Goal: Information Seeking & Learning: Compare options

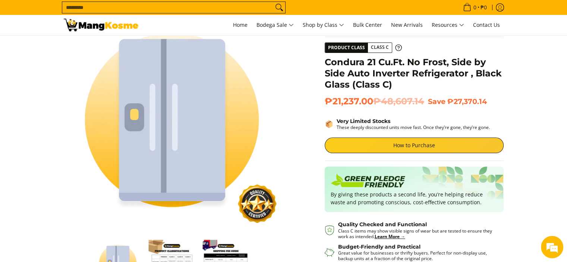
drag, startPoint x: 569, startPoint y: 52, endPoint x: 573, endPoint y: 64, distance: 12.8
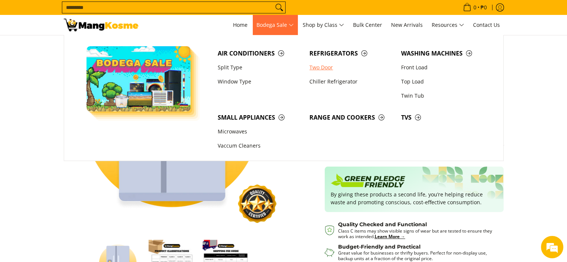
click at [326, 68] on link "Two Door" at bounding box center [352, 67] width 92 height 14
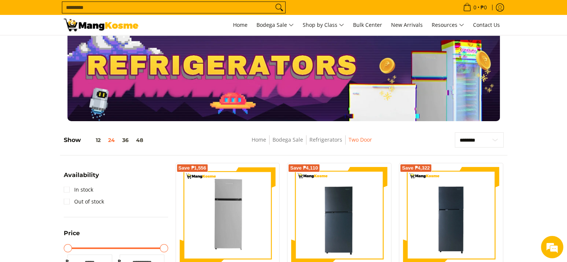
scroll to position [10, 0]
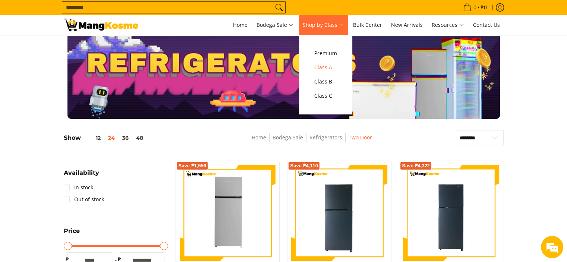
click at [332, 67] on span "Class A" at bounding box center [325, 67] width 23 height 9
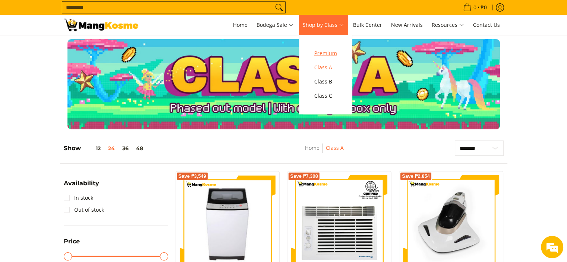
click at [331, 53] on span "Premium" at bounding box center [325, 53] width 23 height 9
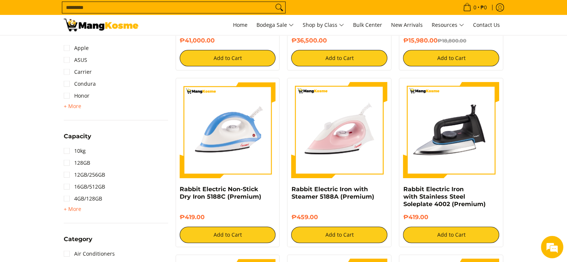
scroll to position [181, 0]
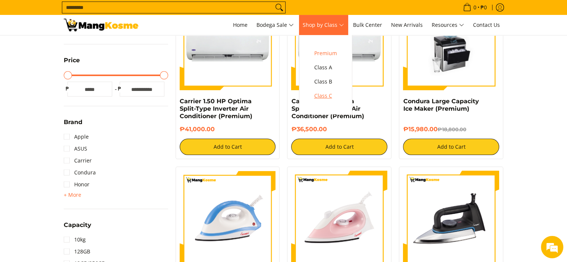
click at [330, 95] on span "Class C" at bounding box center [325, 95] width 23 height 9
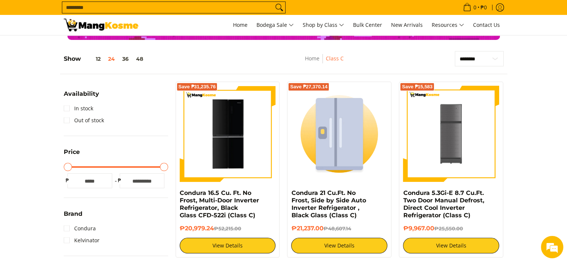
scroll to position [116, 0]
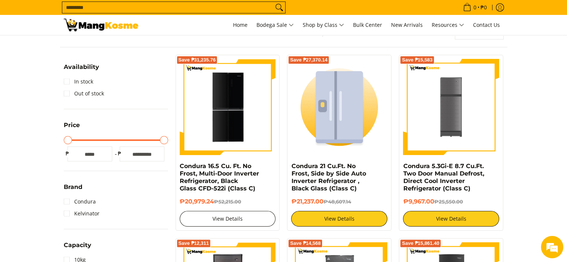
click at [248, 219] on link "View Details" at bounding box center [228, 219] width 96 height 16
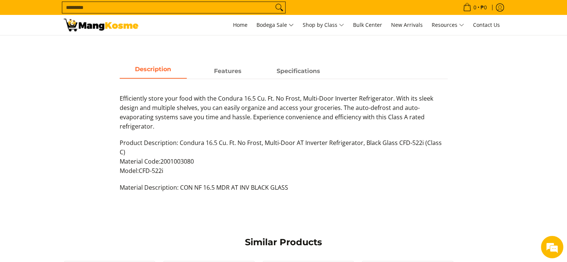
scroll to position [338, 0]
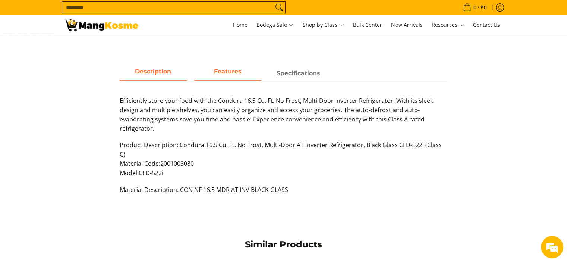
click at [238, 72] on strong "Features" at bounding box center [228, 71] width 28 height 7
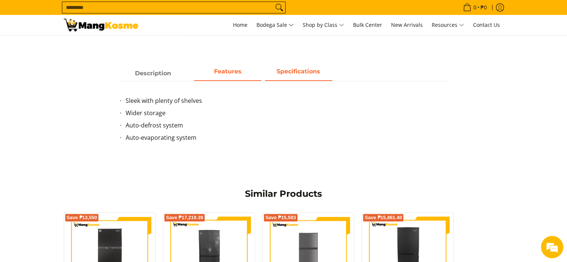
click at [301, 72] on strong "Specifications" at bounding box center [299, 71] width 44 height 7
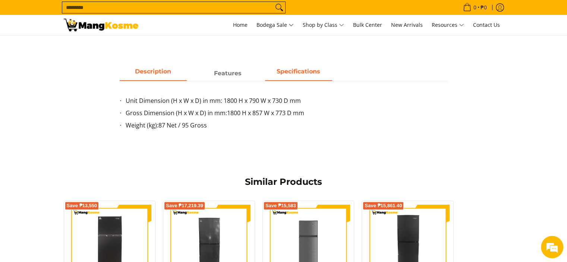
click at [158, 72] on span "Description" at bounding box center [153, 73] width 67 height 13
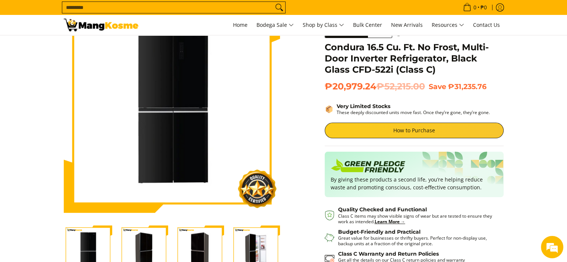
scroll to position [55, 0]
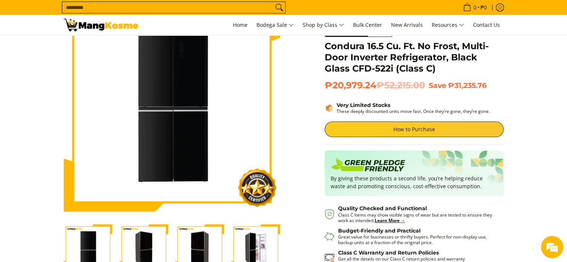
click at [150, 247] on img "Condura 16.5 Cu. Ft. No Frost, Multi-Door Inverter Refrigerator, Black Glass CF…" at bounding box center [144, 248] width 48 height 47
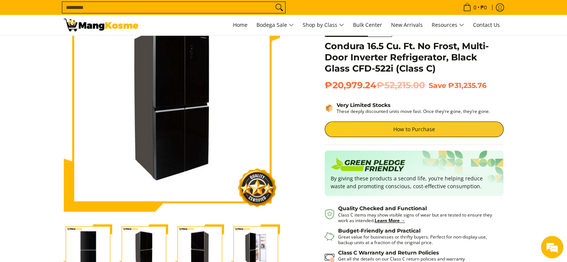
click at [202, 238] on img "Condura 16.5 Cu. Ft. No Frost, Multi-Door Inverter Refrigerator, Black Glass CF…" at bounding box center [200, 248] width 48 height 47
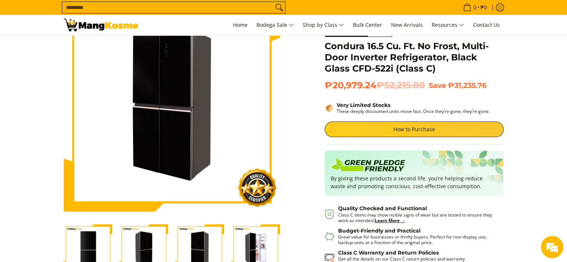
click at [254, 235] on img "Condura 16.5 Cu. Ft. No Frost, Multi-Door Inverter Refrigerator, Black Glass CF…" at bounding box center [256, 248] width 48 height 47
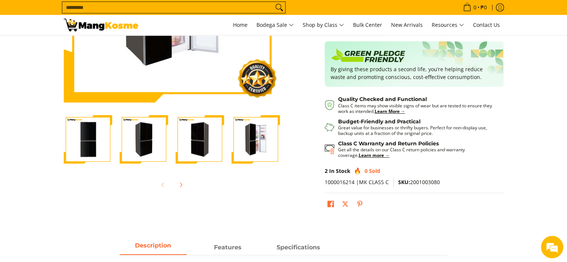
scroll to position [166, 0]
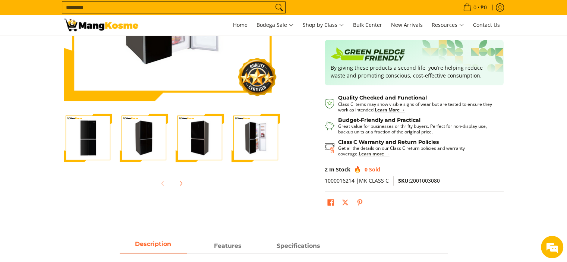
click at [359, 153] on strong "Learn more →" at bounding box center [374, 154] width 31 height 6
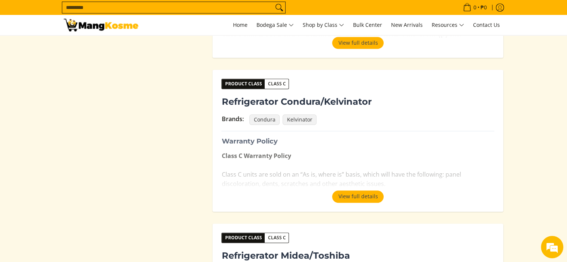
scroll to position [750, 0]
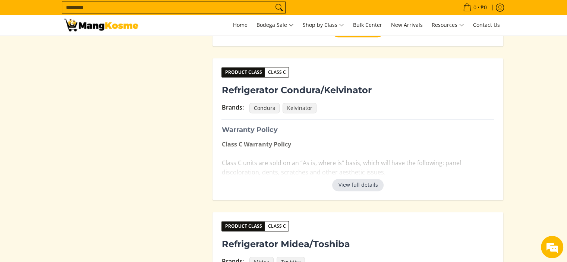
click at [368, 185] on button "View full details" at bounding box center [357, 185] width 51 height 12
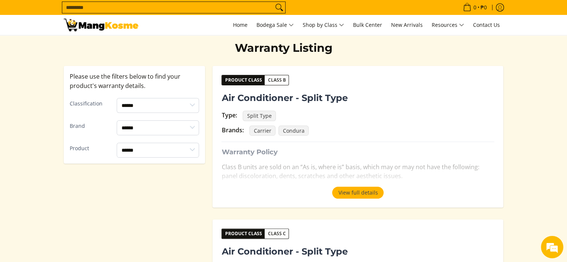
scroll to position [0, 0]
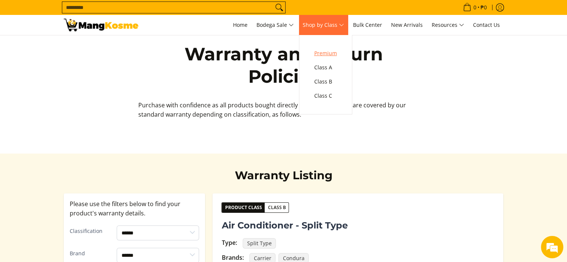
click at [331, 50] on span "Premium" at bounding box center [325, 53] width 23 height 9
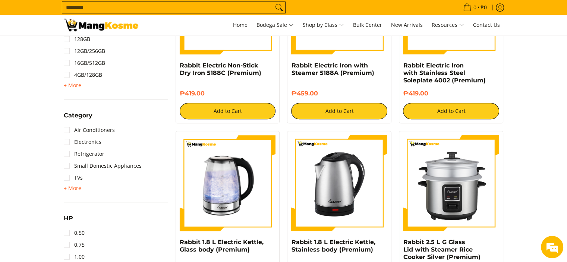
scroll to position [405, 0]
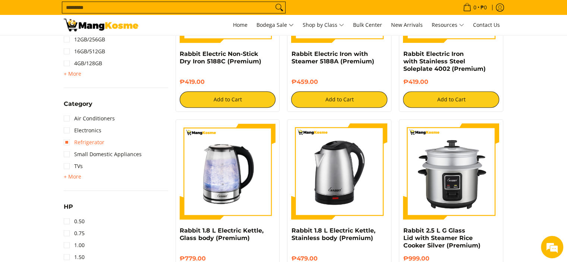
click at [66, 141] on link "Refrigerator" at bounding box center [84, 143] width 41 height 12
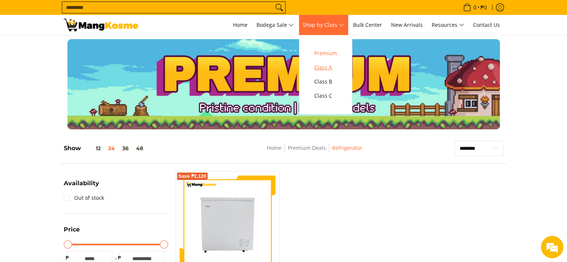
click at [323, 67] on span "Class A" at bounding box center [325, 67] width 23 height 9
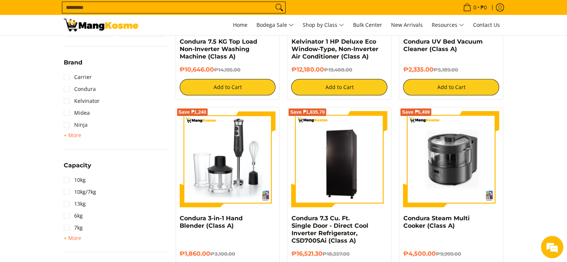
scroll to position [263, 0]
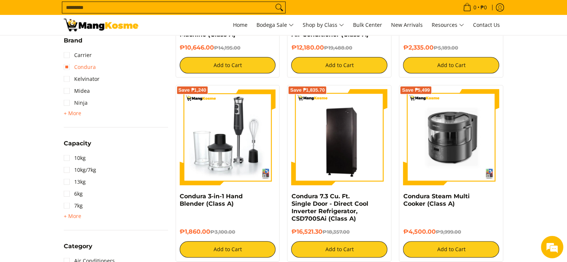
click at [66, 67] on link "Condura" at bounding box center [80, 67] width 32 height 12
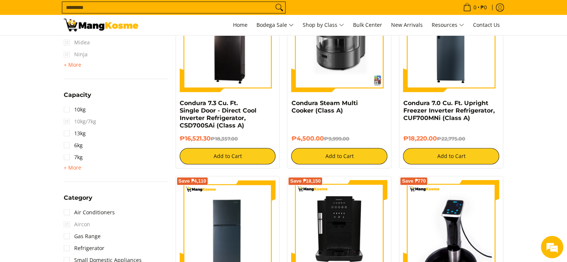
scroll to position [358, 0]
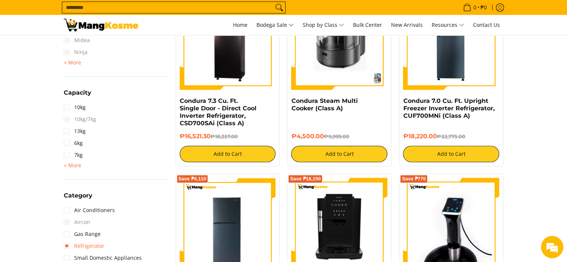
click at [67, 245] on link "Refrigerator" at bounding box center [84, 246] width 41 height 12
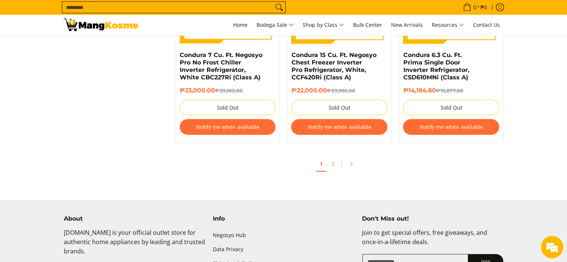
scroll to position [1649, 0]
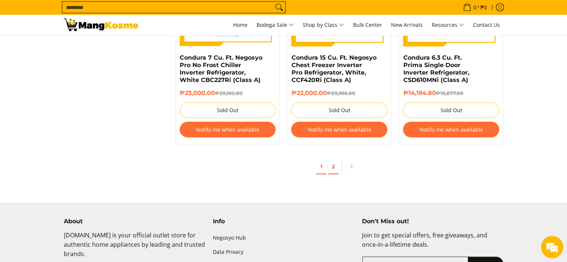
click at [330, 170] on link "2" at bounding box center [333, 166] width 10 height 15
